Goal: Task Accomplishment & Management: Use online tool/utility

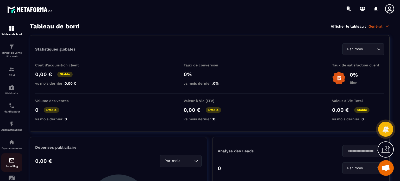
click at [7, 161] on div "E-mailing" at bounding box center [11, 162] width 21 height 10
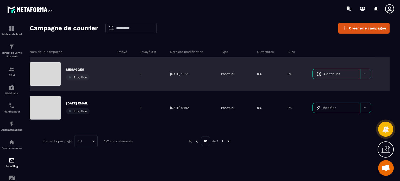
click at [69, 69] on p "MESAGGES" at bounding box center [77, 69] width 23 height 4
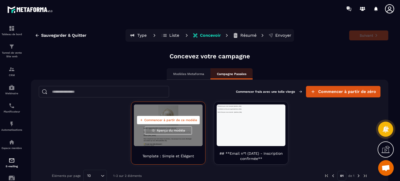
click at [163, 120] on span "Commencer à partir de ce modèle" at bounding box center [170, 120] width 53 height 4
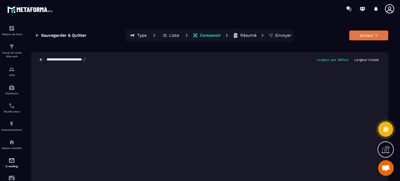
click at [375, 36] on icon at bounding box center [376, 35] width 2 height 3
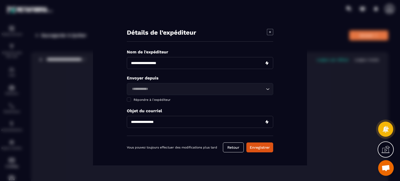
click at [187, 89] on input "Search for option" at bounding box center [197, 89] width 134 height 6
click at [158, 63] on input "Modal window" at bounding box center [200, 63] width 146 height 12
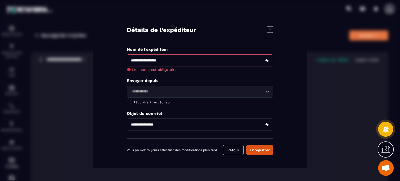
click at [268, 34] on div "Détails de l’expéditeur" at bounding box center [200, 32] width 146 height 13
click at [271, 30] on icon "Modal window" at bounding box center [270, 29] width 2 height 2
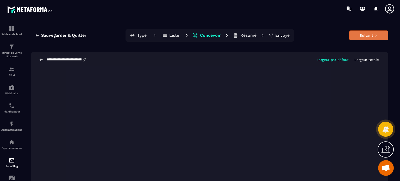
click at [393, 11] on icon at bounding box center [389, 8] width 9 height 9
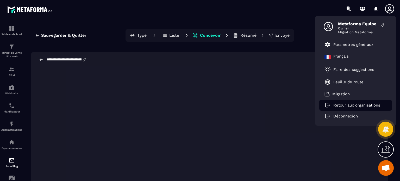
click at [341, 107] on li "Retour aux organisations" at bounding box center [355, 105] width 73 height 11
click at [336, 104] on p "Retour aux organisations" at bounding box center [356, 105] width 47 height 5
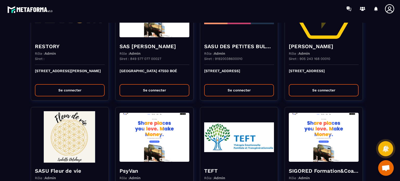
scroll to position [927, 0]
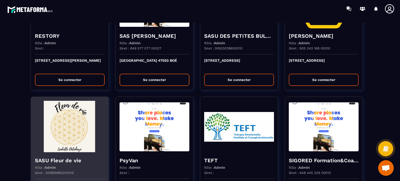
click at [73, 146] on img at bounding box center [70, 127] width 70 height 52
